Goal: Task Accomplishment & Management: Manage account settings

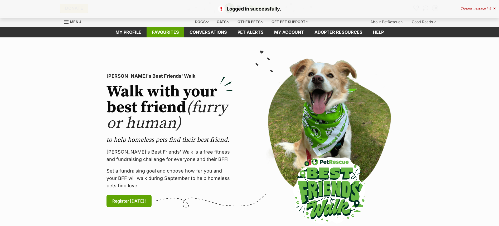
click at [163, 32] on link "Favourites" at bounding box center [166, 32] width 38 height 10
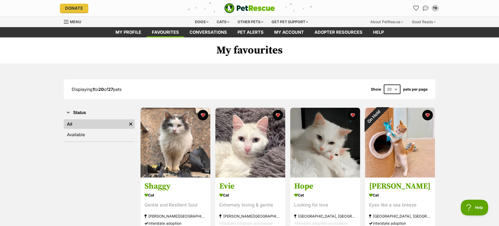
click at [396, 88] on select "20 40 60" at bounding box center [392, 89] width 17 height 9
select select "40"
click at [384, 85] on select "20 40 60" at bounding box center [392, 89] width 17 height 9
